Goal: Task Accomplishment & Management: Manage account settings

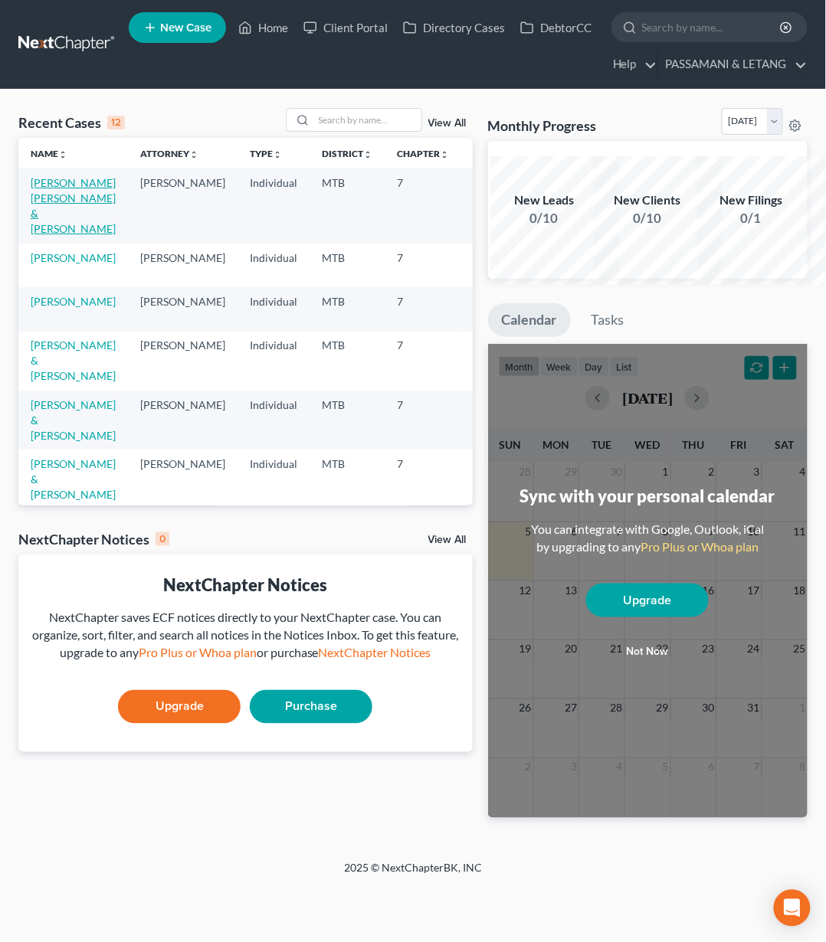
click at [60, 235] on link "[PERSON_NAME] [PERSON_NAME] & [PERSON_NAME]" at bounding box center [73, 205] width 85 height 59
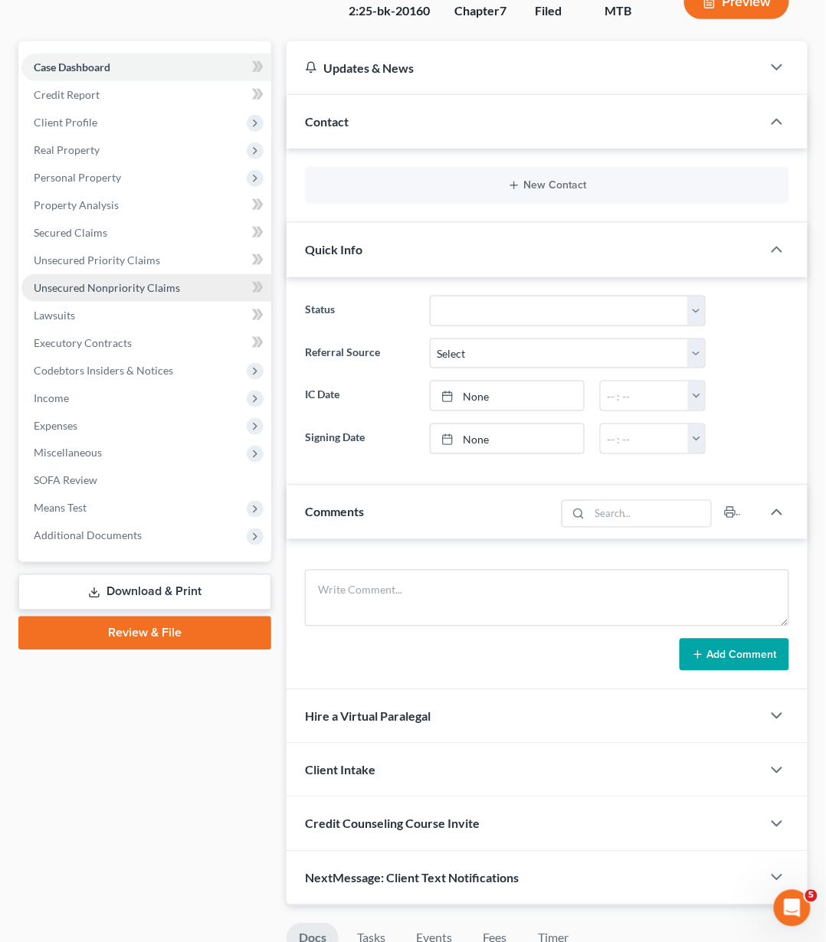
scroll to position [176, 0]
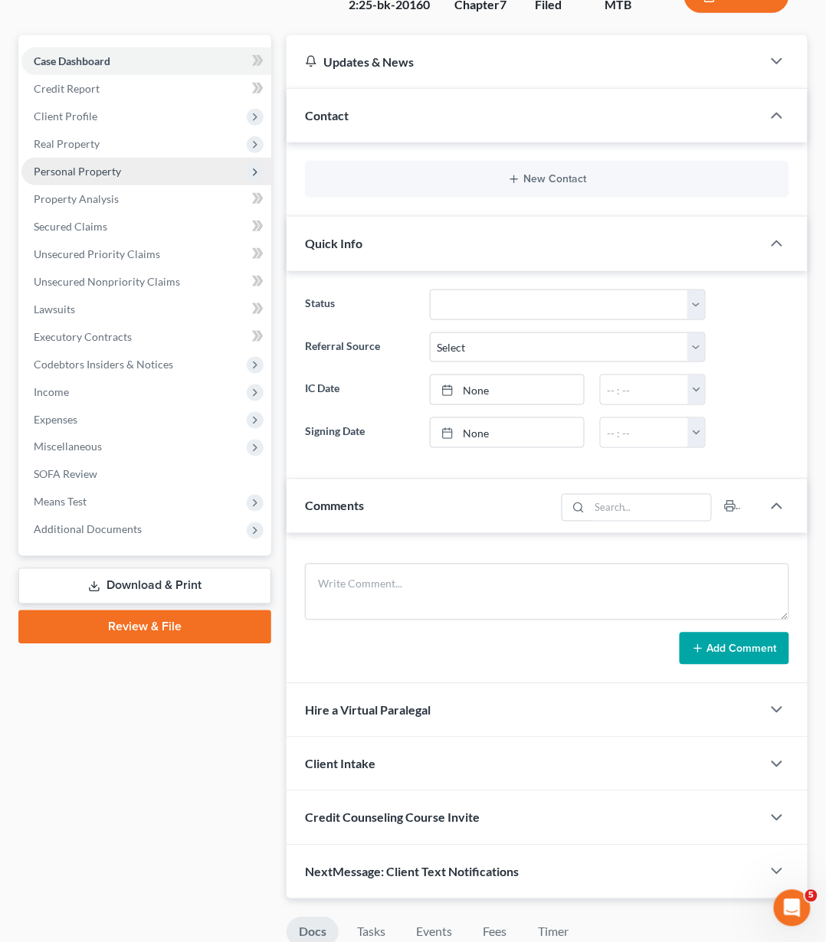
click at [121, 178] on span "Personal Property" at bounding box center [77, 171] width 87 height 13
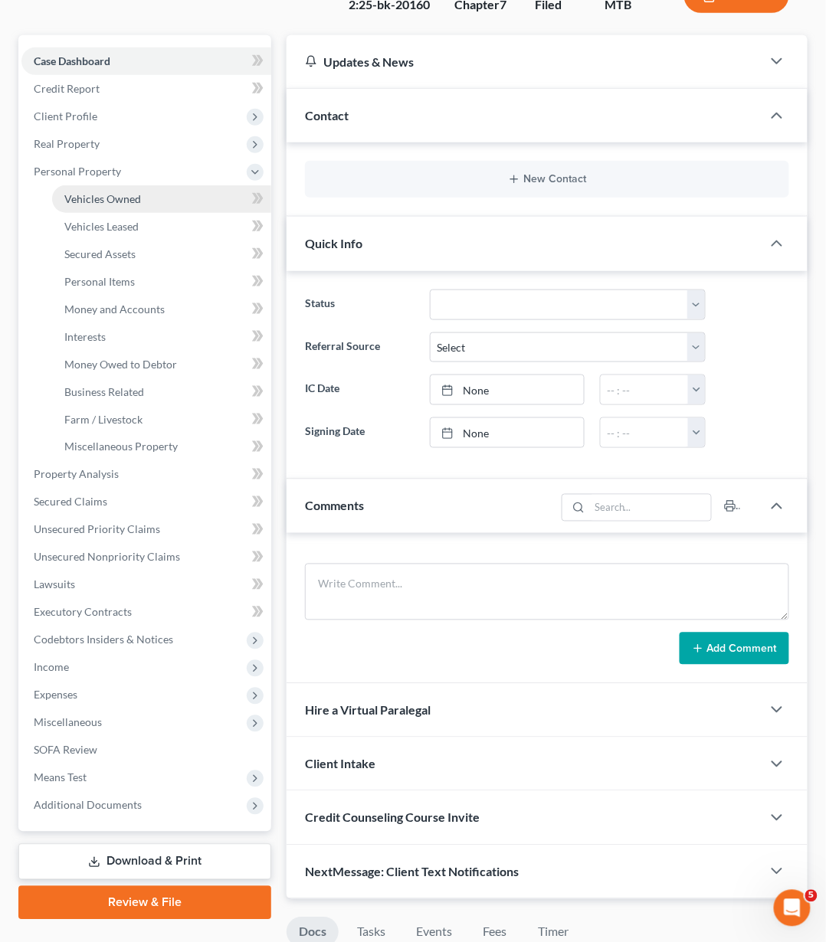
click at [141, 205] on span "Vehicles Owned" at bounding box center [102, 198] width 77 height 13
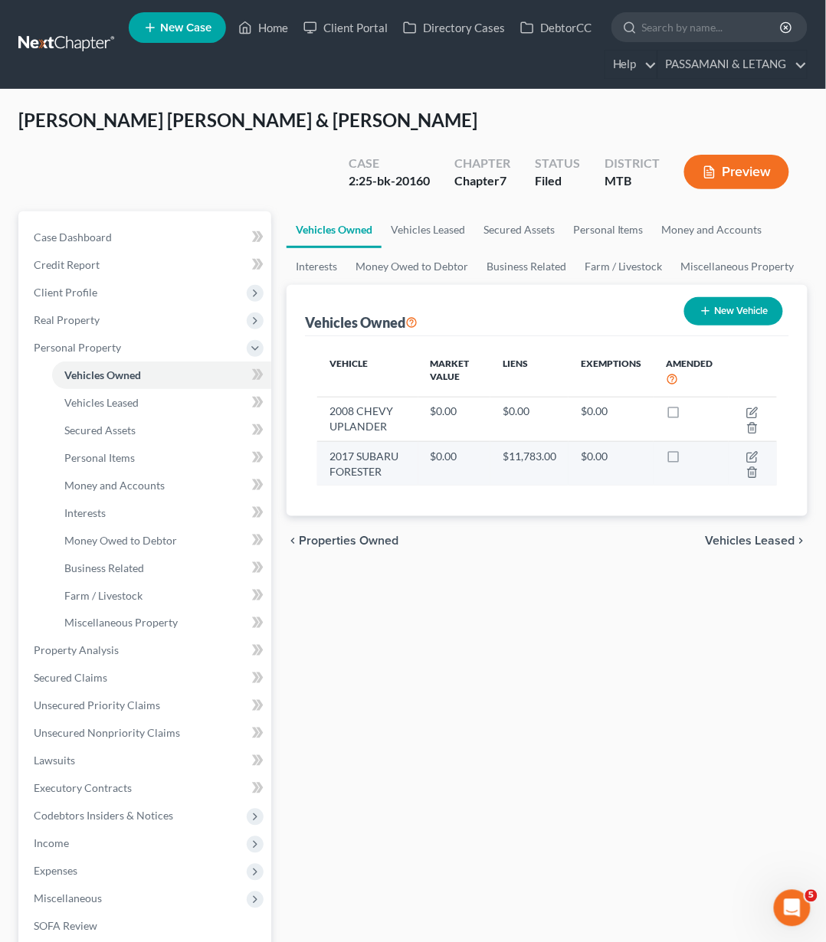
click at [350, 486] on td "2017 SUBARU FORESTER" at bounding box center [367, 464] width 101 height 44
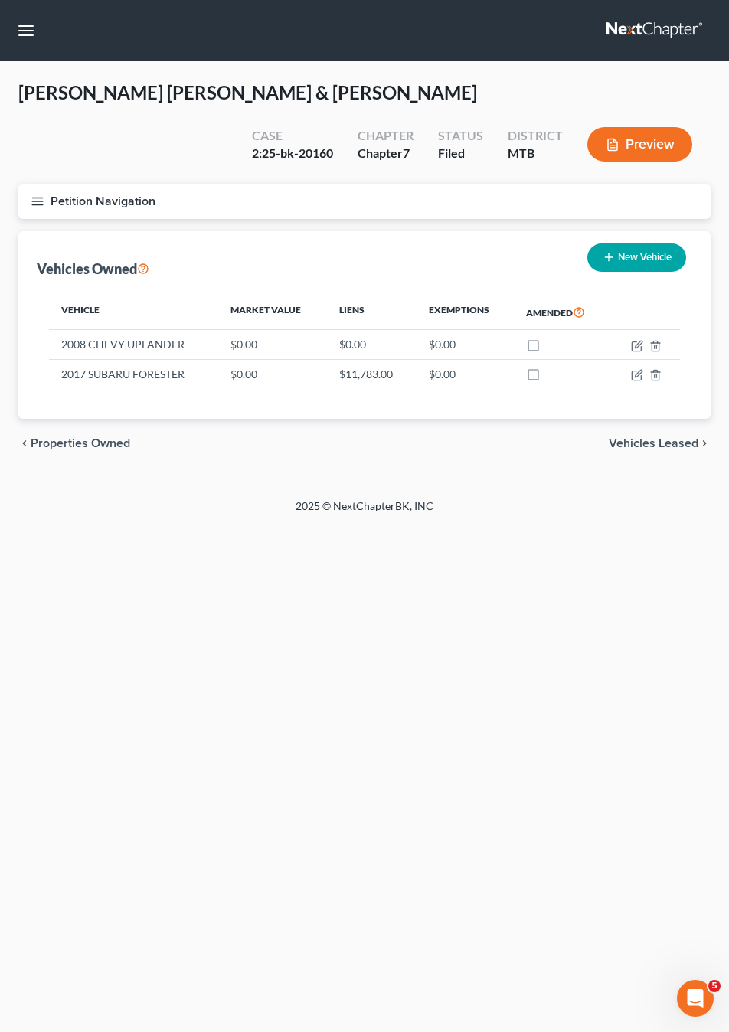
click at [44, 208] on icon "button" at bounding box center [38, 202] width 14 height 14
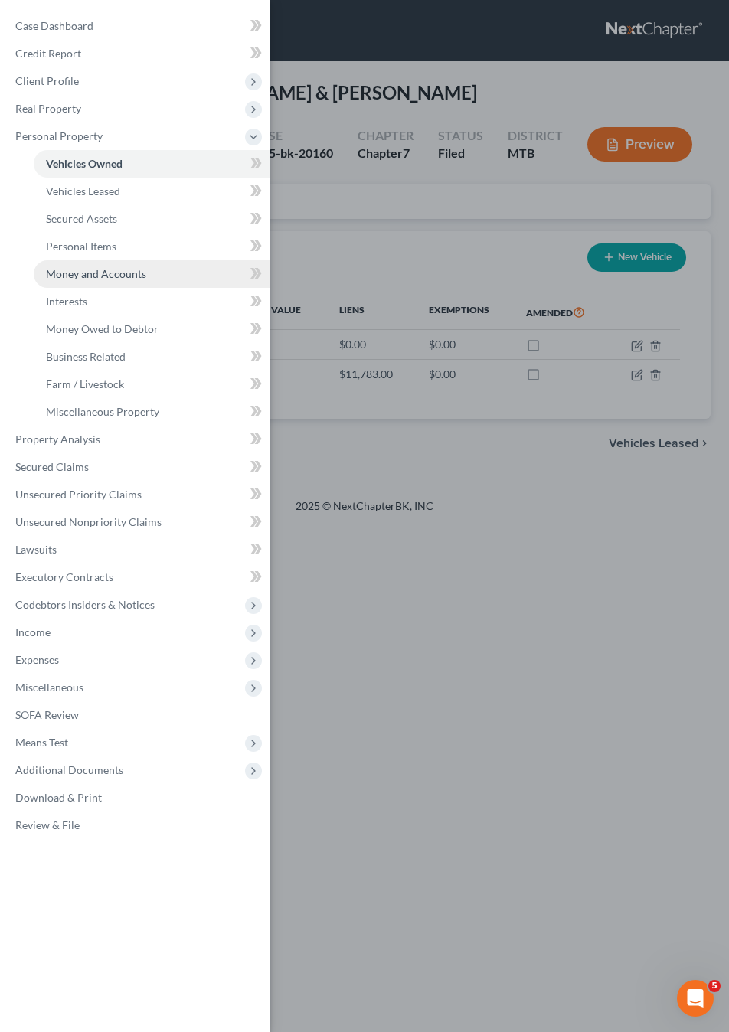
click at [106, 280] on span "Money and Accounts" at bounding box center [96, 273] width 100 height 13
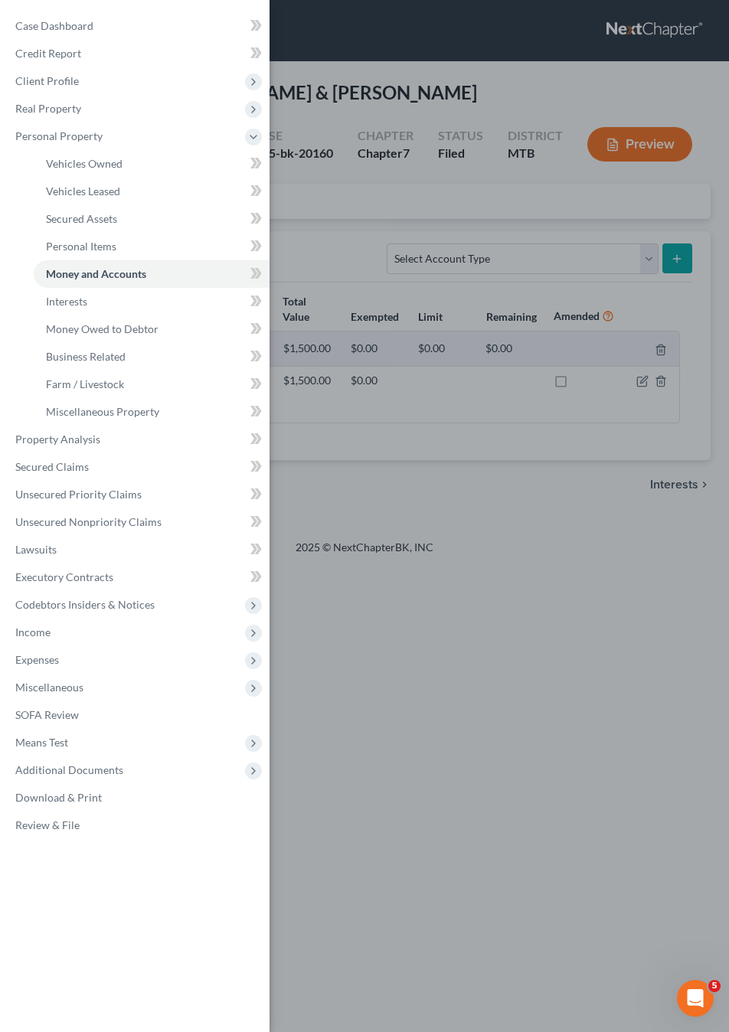
click at [460, 643] on div "Case Dashboard Payments Invoices Payments Payments Credit Report Client Profile" at bounding box center [364, 516] width 729 height 1032
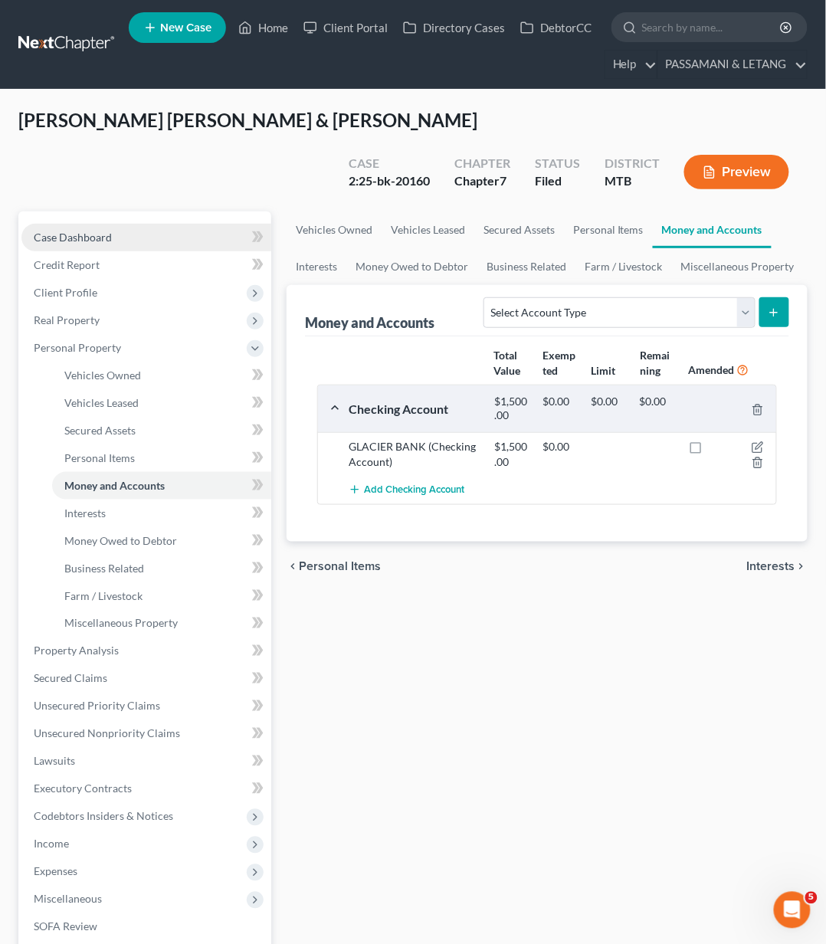
click at [102, 244] on span "Case Dashboard" at bounding box center [73, 237] width 78 height 13
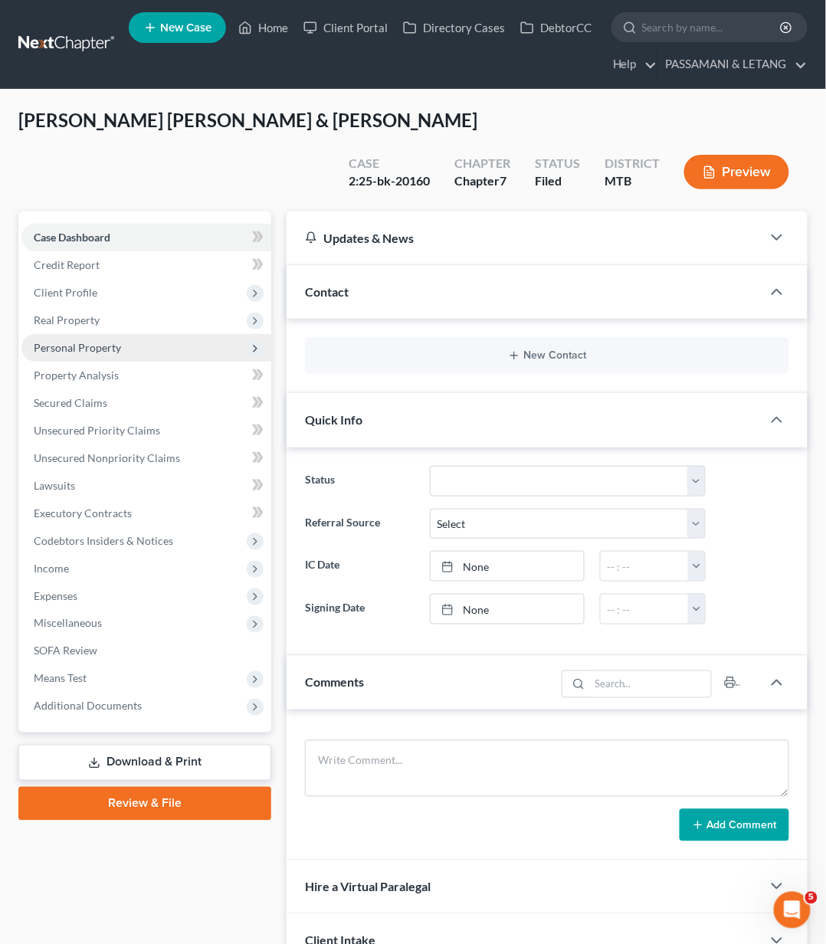
click at [77, 354] on span "Personal Property" at bounding box center [77, 347] width 87 height 13
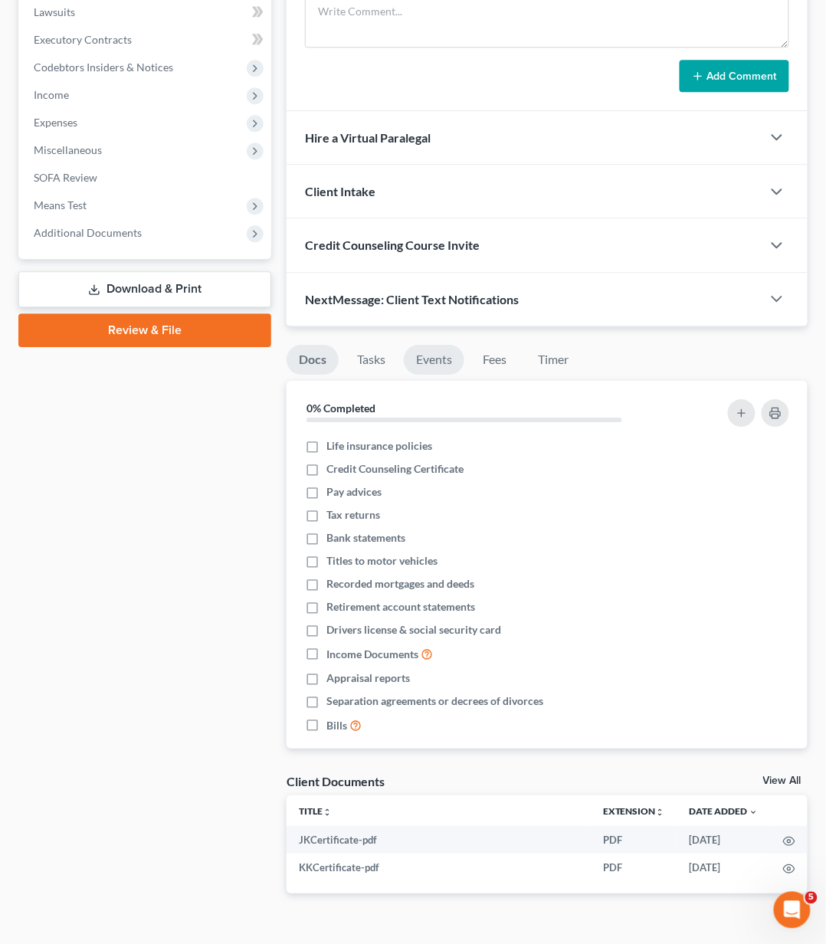
scroll to position [218, 0]
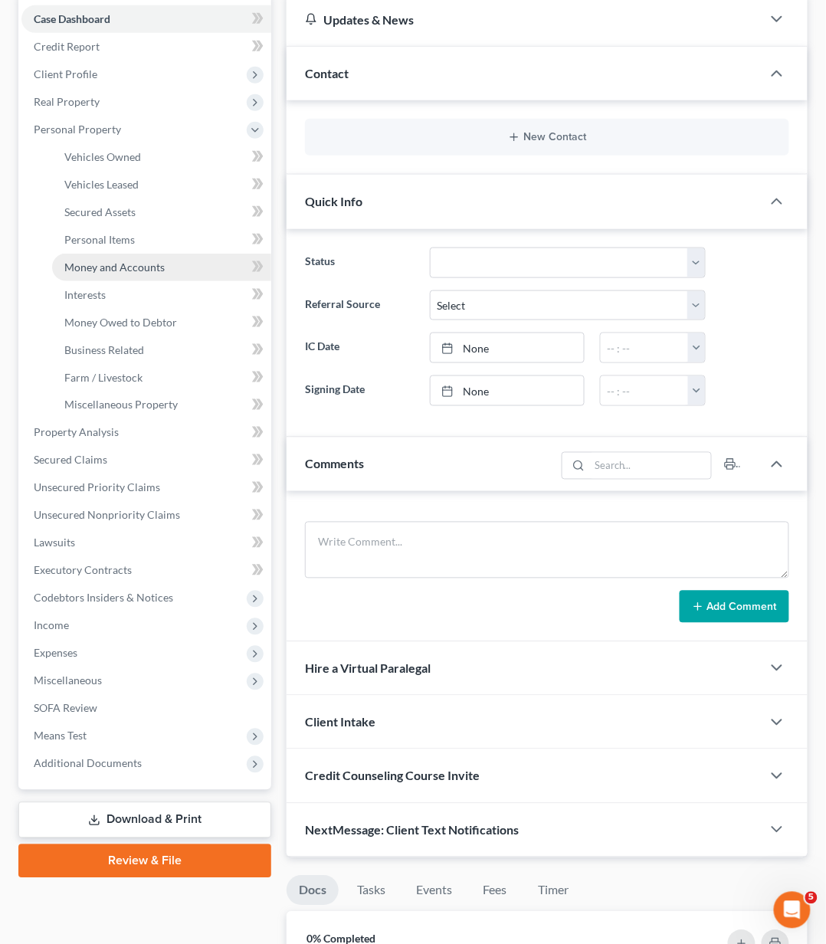
click at [113, 273] on span "Money and Accounts" at bounding box center [114, 266] width 100 height 13
